Goal: Navigation & Orientation: Find specific page/section

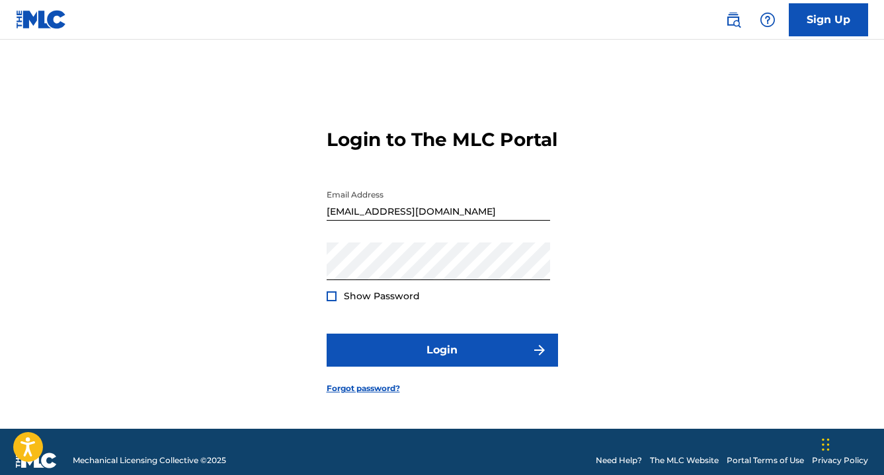
click at [329, 301] on div at bounding box center [331, 296] width 10 height 10
click at [329, 300] on img at bounding box center [331, 296] width 7 height 7
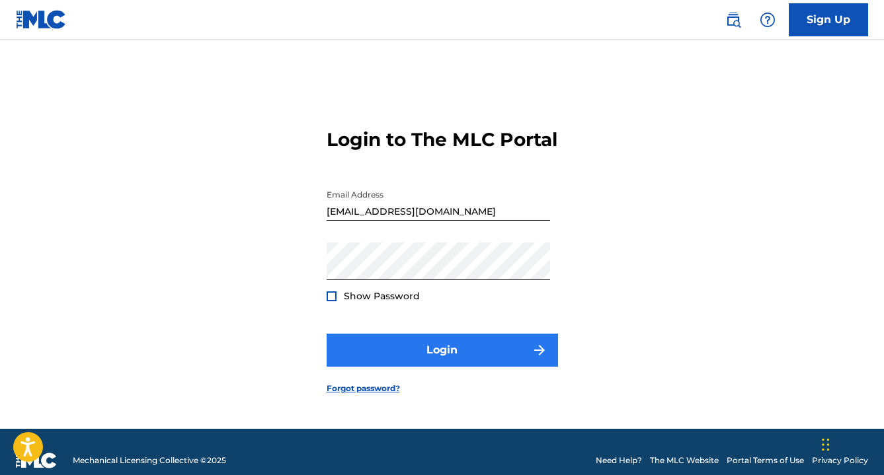
click at [495, 367] on button "Login" at bounding box center [441, 350] width 231 height 33
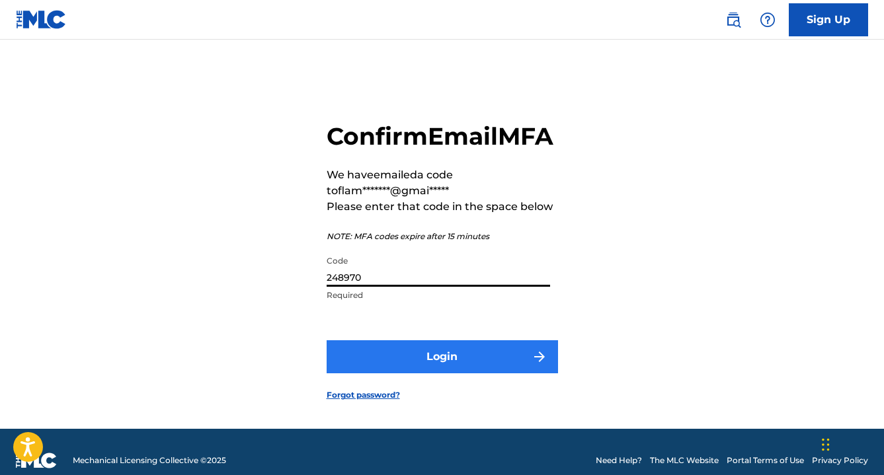
type input "248970"
click at [441, 373] on button "Login" at bounding box center [441, 356] width 231 height 33
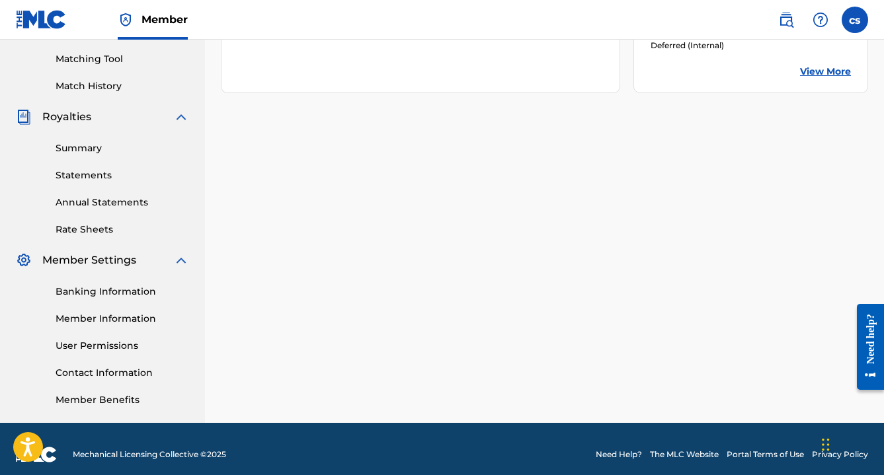
scroll to position [338, 0]
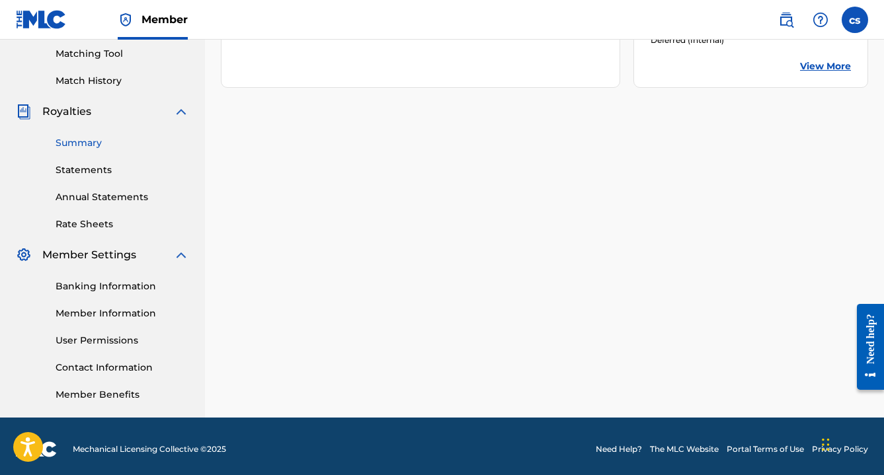
click at [94, 143] on link "Summary" at bounding box center [122, 143] width 133 height 14
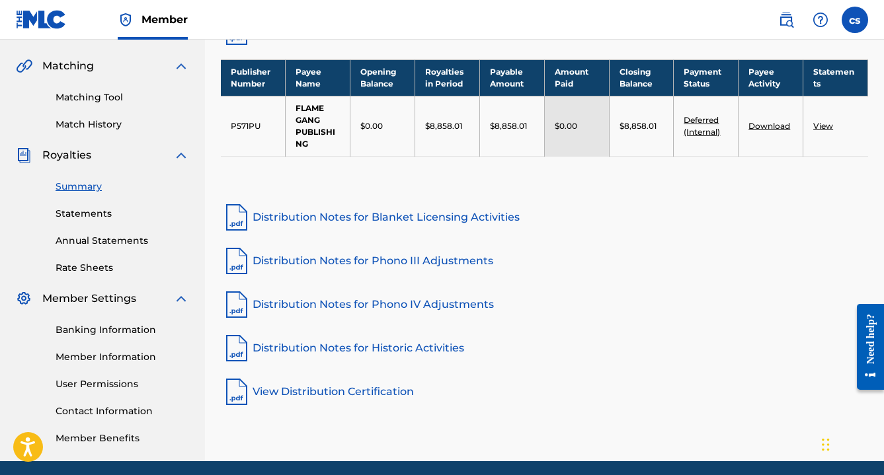
scroll to position [297, 0]
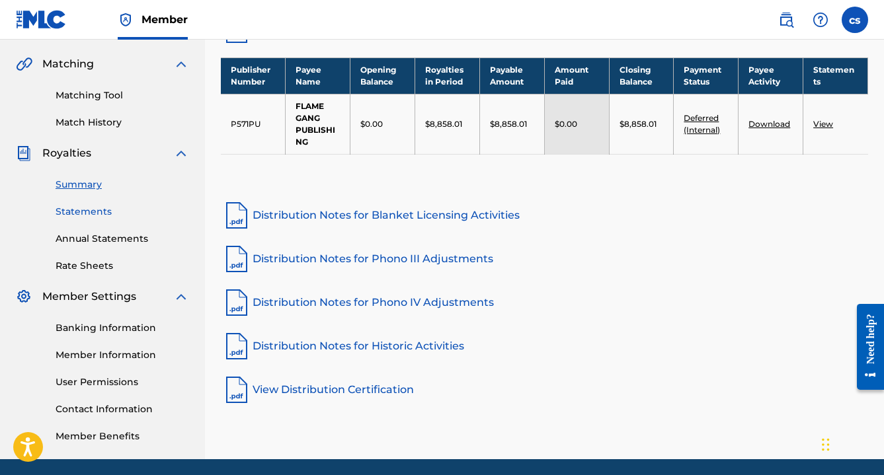
click at [100, 213] on link "Statements" at bounding box center [122, 212] width 133 height 14
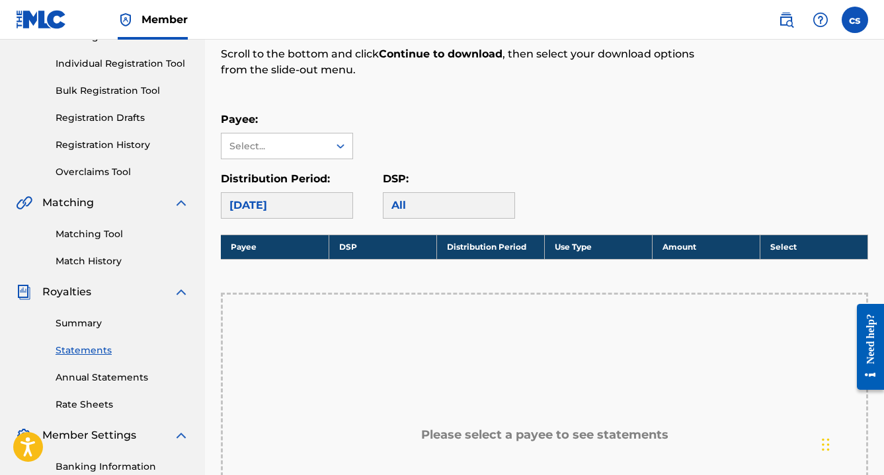
scroll to position [157, 0]
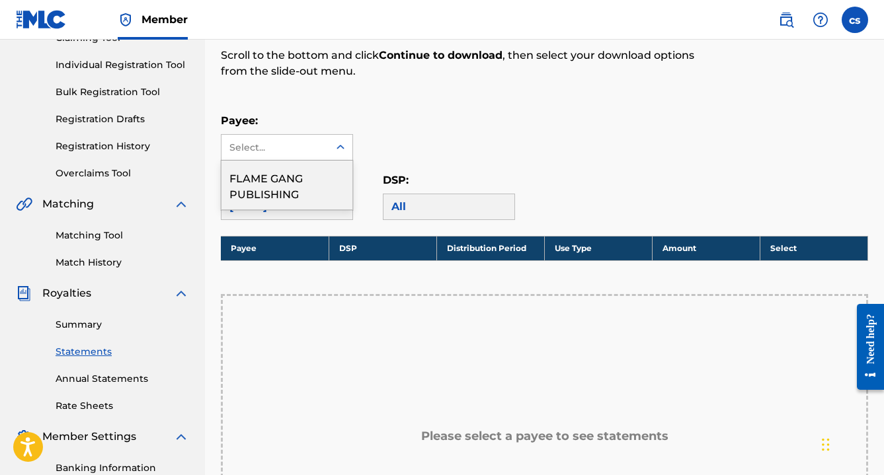
click at [303, 137] on div "Select..." at bounding box center [274, 147] width 107 height 25
click at [303, 173] on div "FLAME GANG PUBLISHING" at bounding box center [286, 185] width 131 height 49
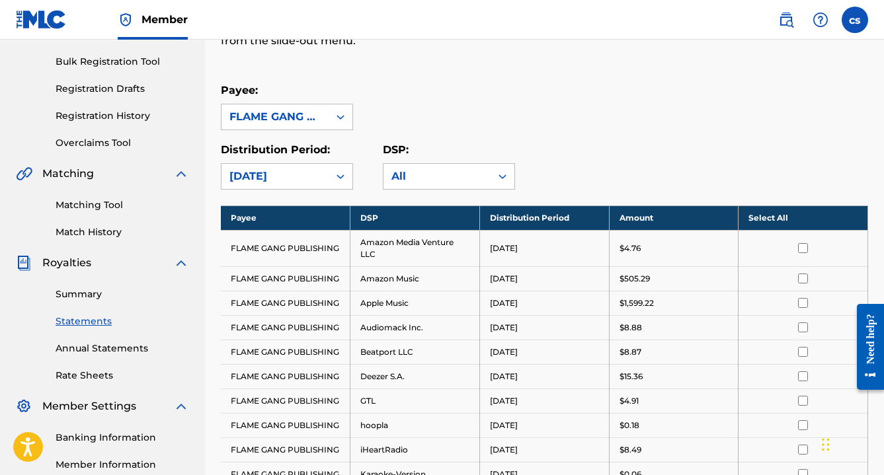
scroll to position [201, 0]
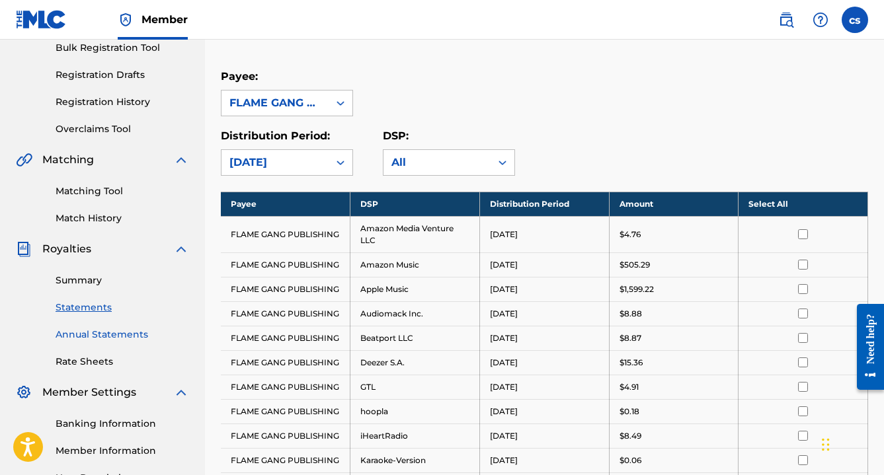
click at [129, 336] on link "Annual Statements" at bounding box center [122, 335] width 133 height 14
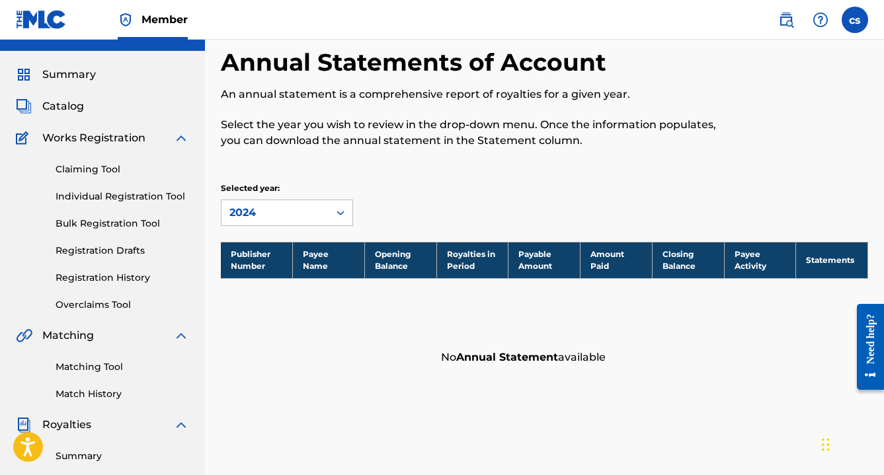
scroll to position [28, 0]
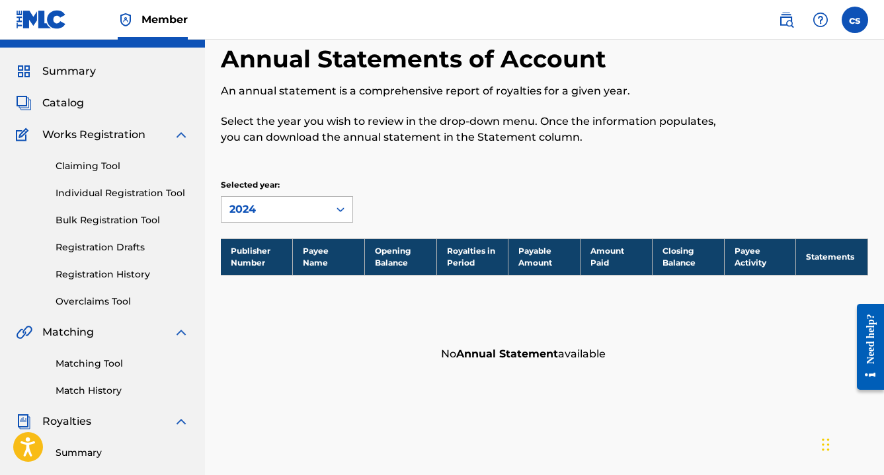
click at [331, 211] on div at bounding box center [340, 210] width 24 height 24
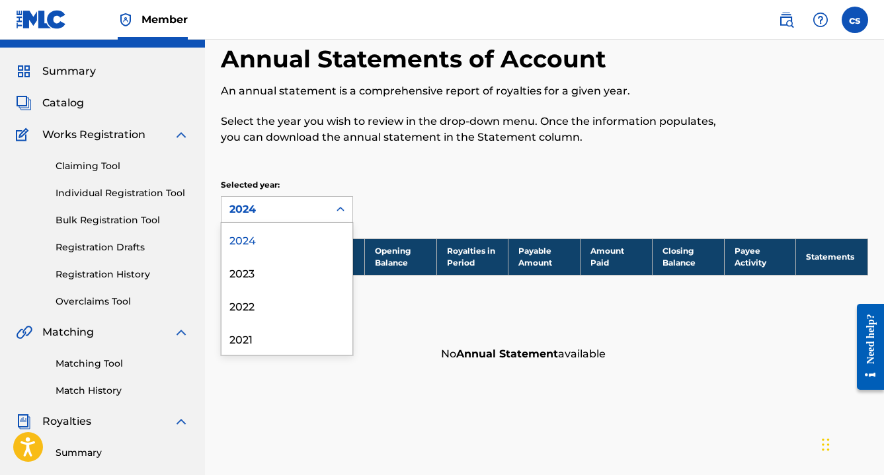
click at [420, 176] on div "Annual Statements of Account An annual statement is a comprehensive report of r…" at bounding box center [544, 206] width 647 height 324
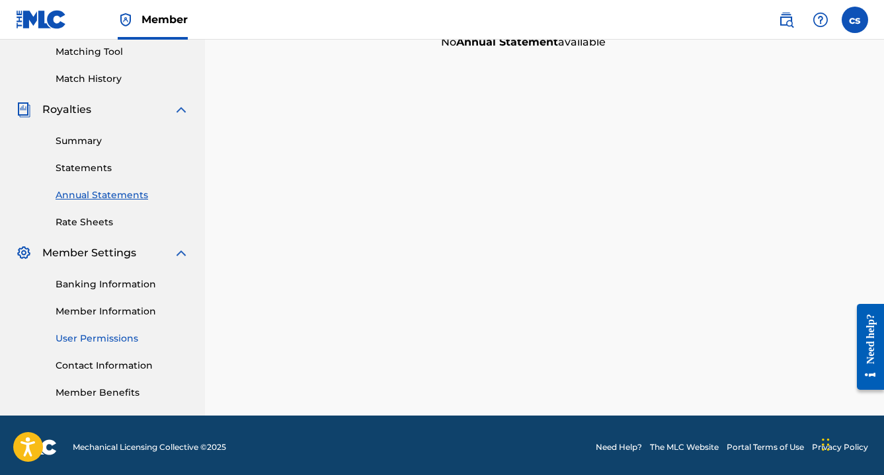
scroll to position [342, 0]
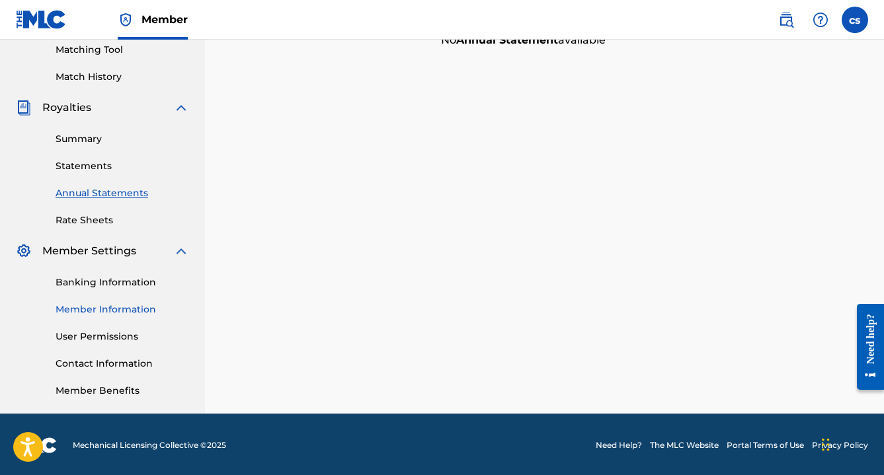
click at [140, 315] on link "Member Information" at bounding box center [122, 310] width 133 height 14
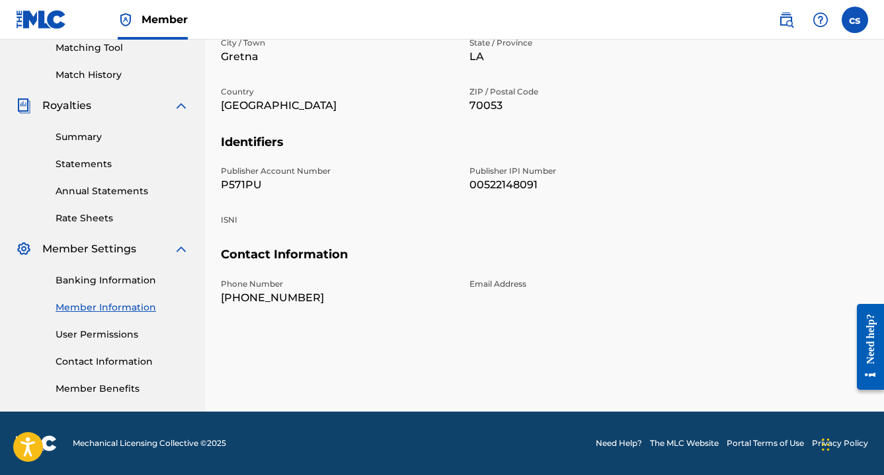
scroll to position [344, 0]
click at [113, 338] on link "User Permissions" at bounding box center [122, 335] width 133 height 14
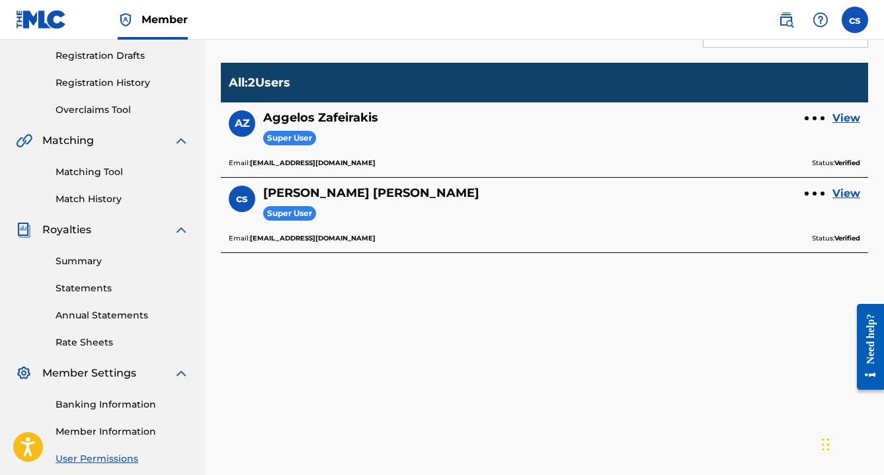
scroll to position [224, 0]
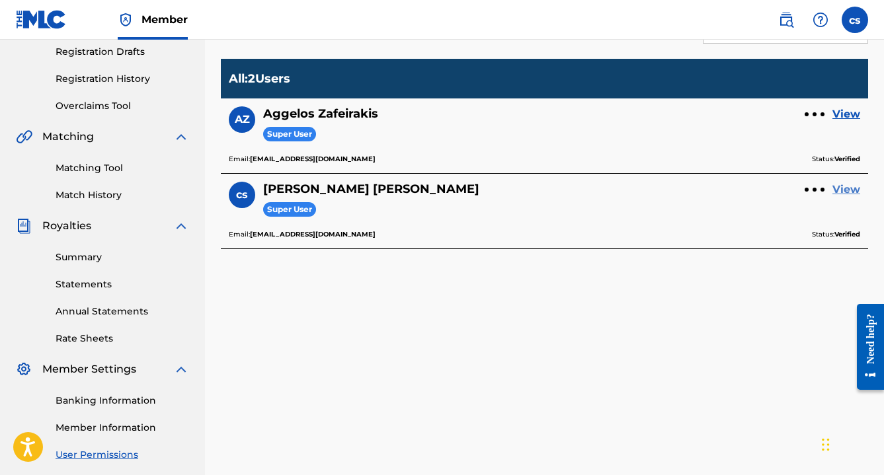
click at [845, 188] on link "View" at bounding box center [846, 190] width 28 height 16
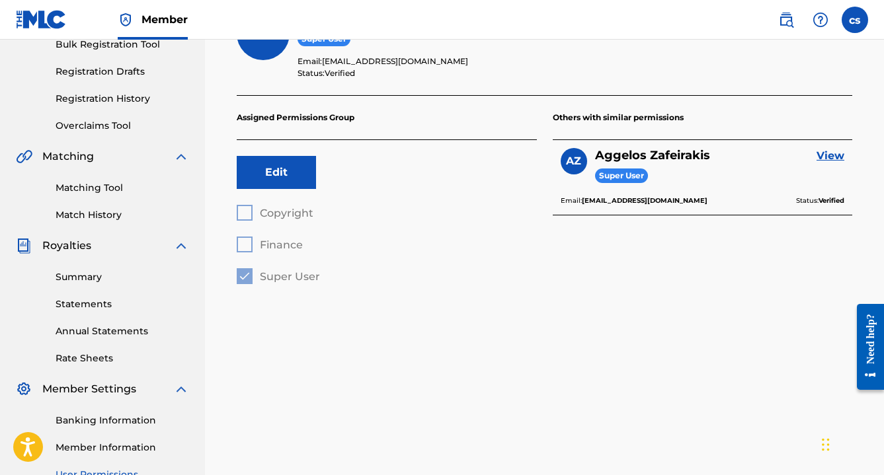
scroll to position [206, 0]
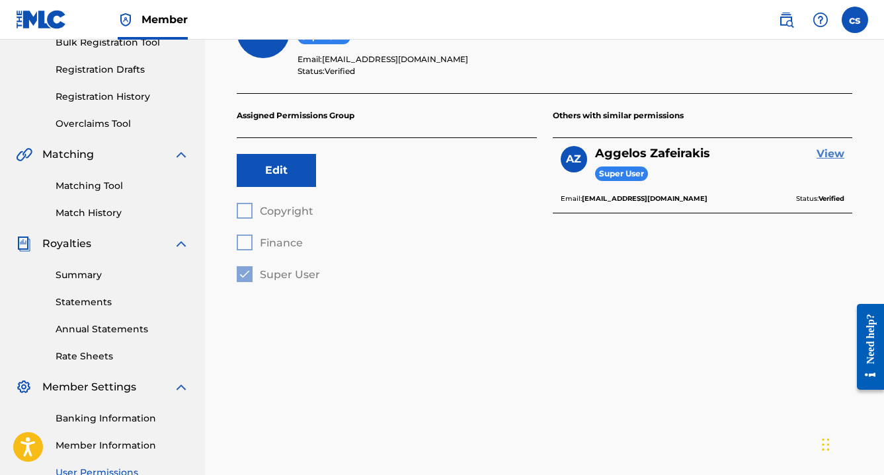
click at [833, 151] on link "View" at bounding box center [830, 154] width 28 height 16
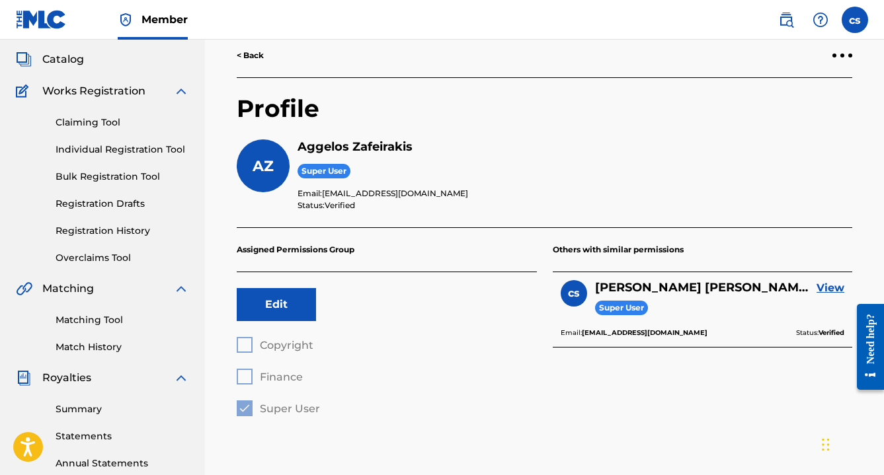
scroll to position [71, 0]
click at [352, 149] on h5 "[PERSON_NAME]" at bounding box center [574, 147] width 554 height 15
drag, startPoint x: 436, startPoint y: 194, endPoint x: 324, endPoint y: 192, distance: 111.7
click at [324, 192] on p "Email: [EMAIL_ADDRESS][DOMAIN_NAME]" at bounding box center [574, 194] width 554 height 12
copy p "[EMAIL_ADDRESS][DOMAIN_NAME]"
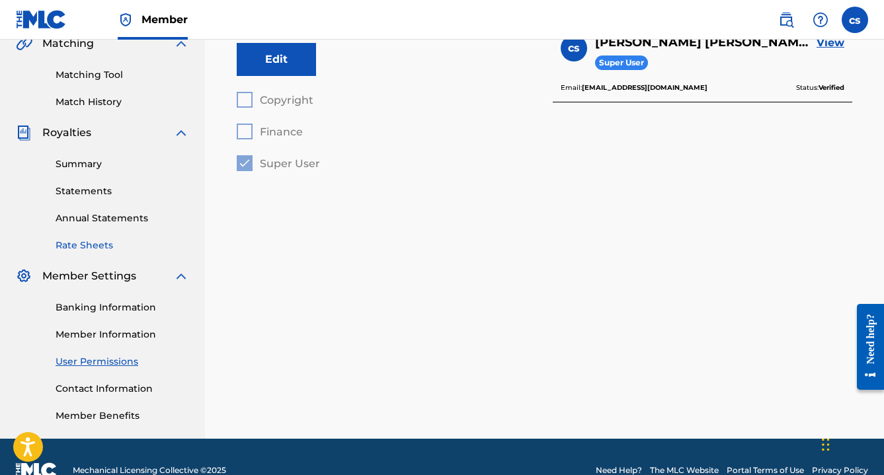
scroll to position [325, 0]
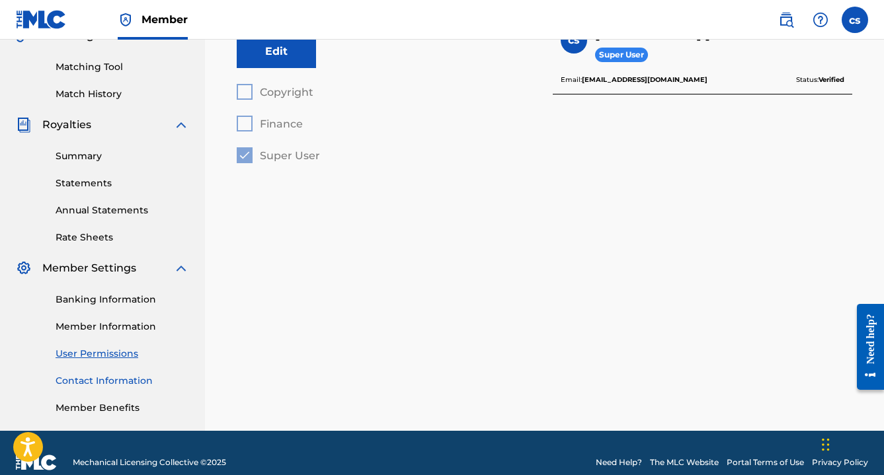
click at [134, 382] on link "Contact Information" at bounding box center [122, 381] width 133 height 14
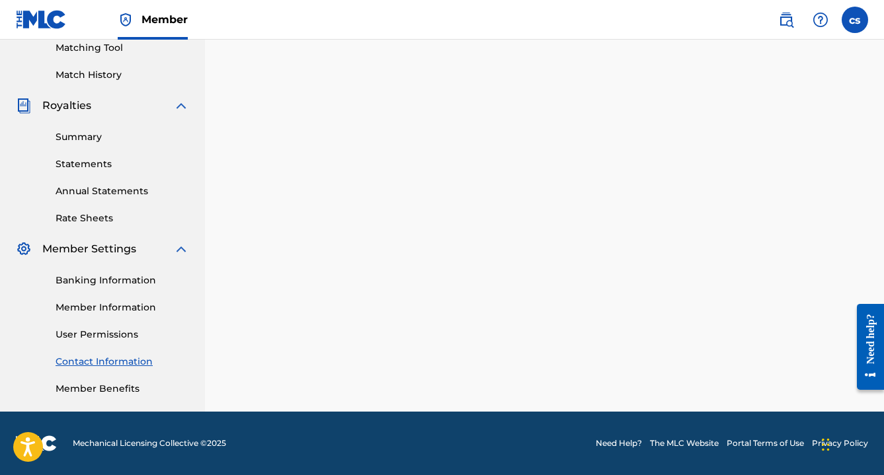
scroll to position [344, 0]
click at [122, 391] on link "Member Benefits" at bounding box center [122, 389] width 133 height 14
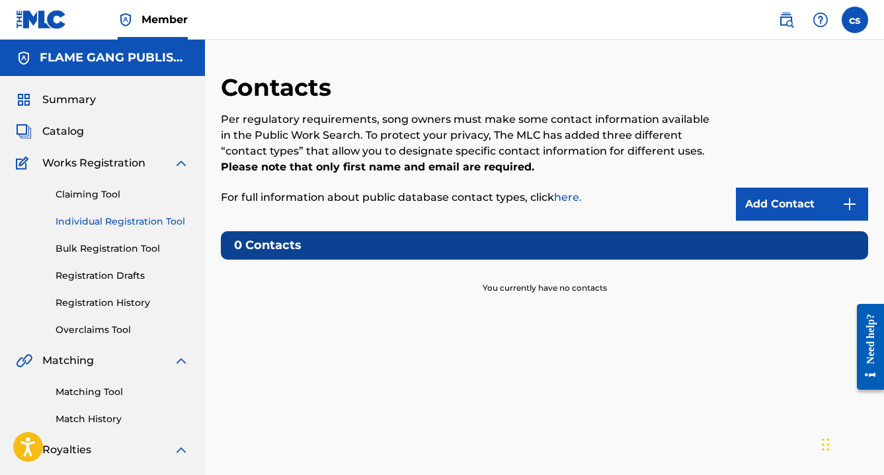
scroll to position [0, 0]
click at [71, 126] on span "Catalog" at bounding box center [63, 132] width 42 height 16
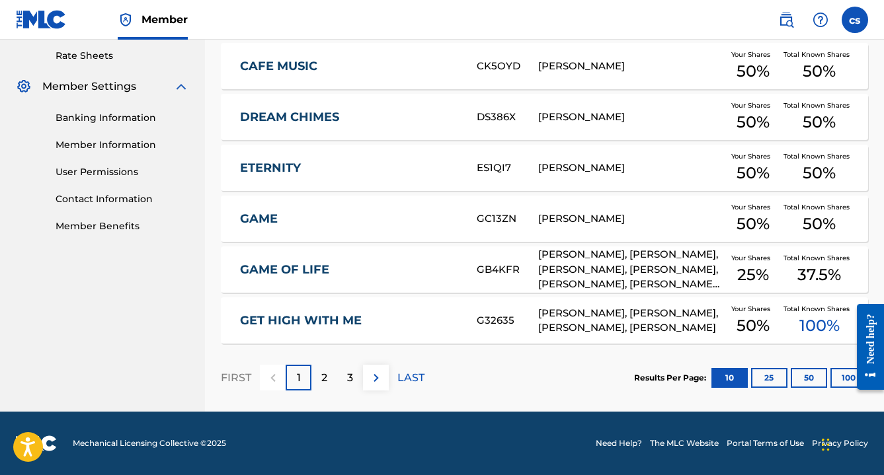
scroll to position [507, 0]
click at [804, 375] on button "50" at bounding box center [808, 378] width 36 height 20
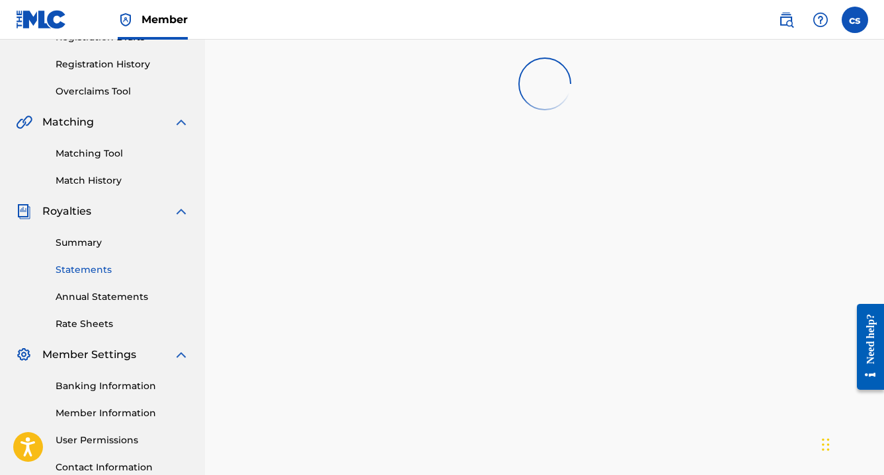
scroll to position [238, 0]
click at [91, 245] on link "Summary" at bounding box center [122, 244] width 133 height 14
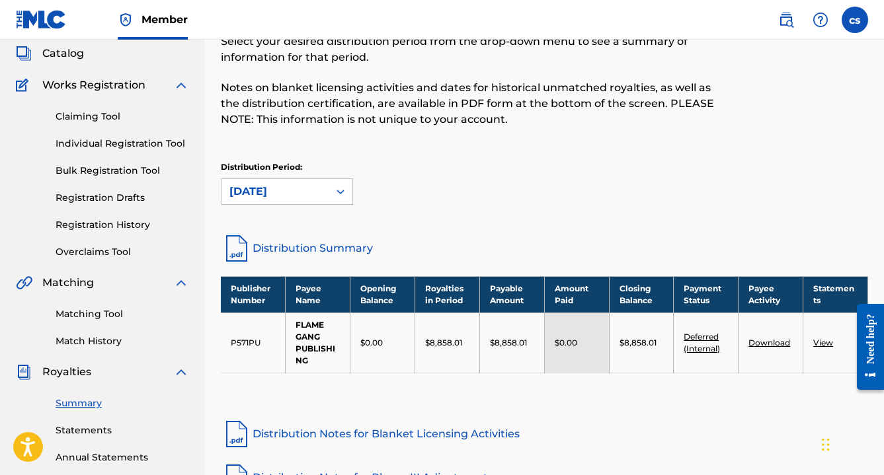
scroll to position [93, 0]
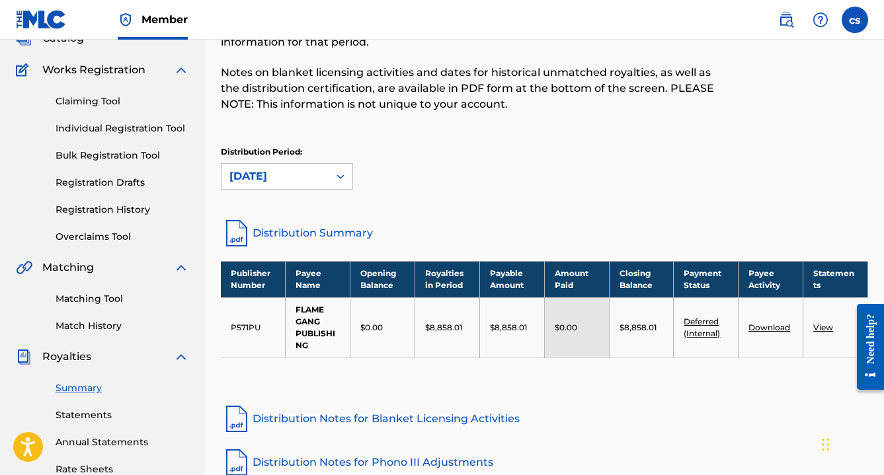
click at [711, 322] on link "Deferred (Internal)" at bounding box center [701, 328] width 36 height 22
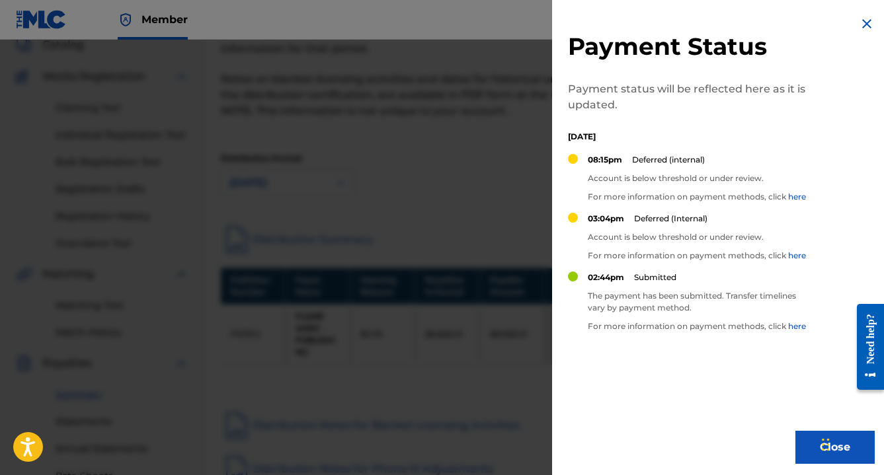
scroll to position [82, 0]
click at [798, 200] on link "here" at bounding box center [797, 197] width 18 height 10
